Goal: Task Accomplishment & Management: Manage account settings

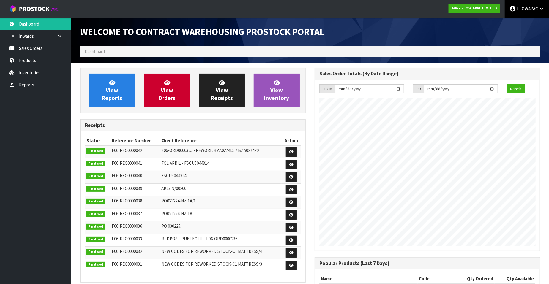
scroll to position [271, 234]
click at [526, 10] on span "FLOWAPAC" at bounding box center [527, 9] width 21 height 6
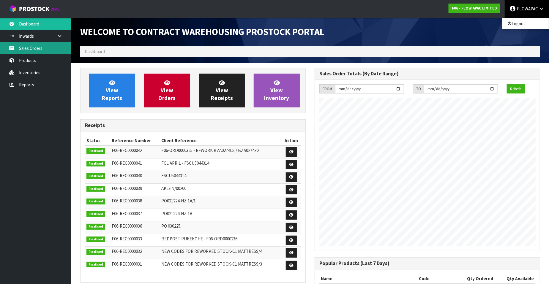
drag, startPoint x: 26, startPoint y: 48, endPoint x: 39, endPoint y: 50, distance: 13.5
click at [26, 48] on link "Sales Orders" at bounding box center [35, 48] width 71 height 12
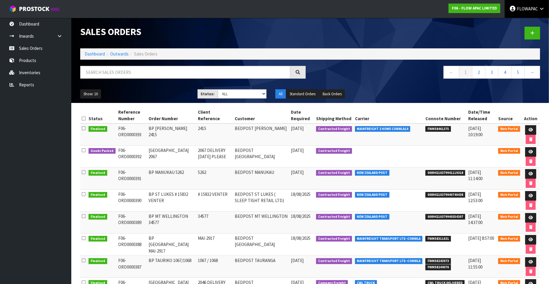
click at [529, 7] on span "FLOWAPAC" at bounding box center [527, 9] width 21 height 6
click at [515, 25] on link "Logout" at bounding box center [525, 24] width 47 height 8
